Goal: Find specific page/section: Find specific page/section

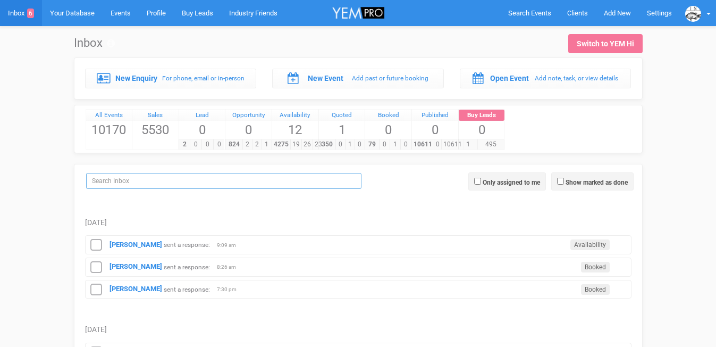
click at [152, 185] on input "search" at bounding box center [223, 181] width 275 height 16
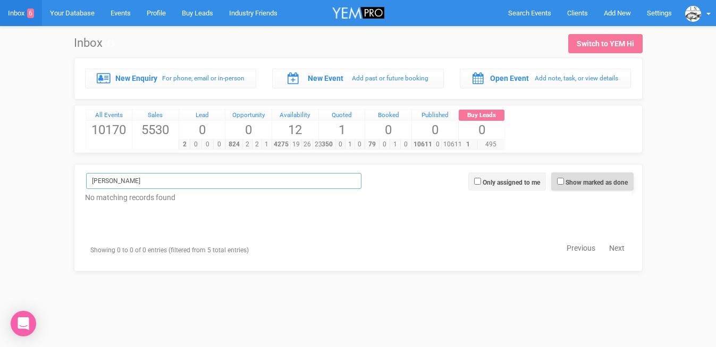
type input "[PERSON_NAME]"
click at [559, 180] on input "Show marked as done" at bounding box center [560, 181] width 7 height 7
checkbox input "true"
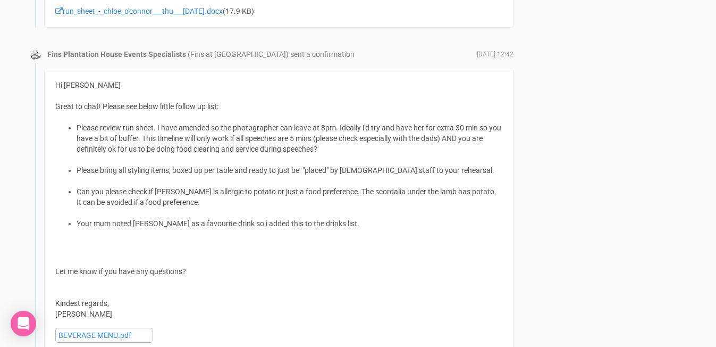
scroll to position [3833, 0]
